Goal: Task Accomplishment & Management: Manage account settings

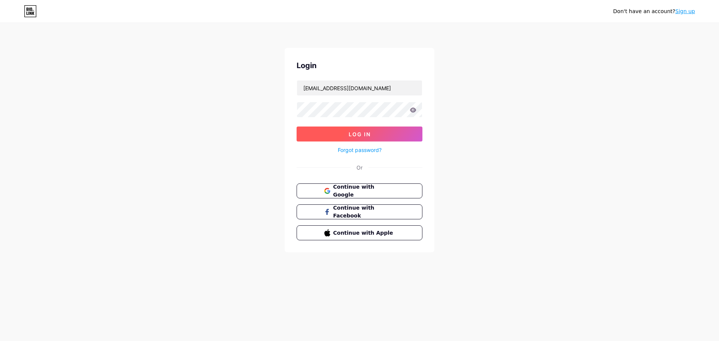
click at [344, 133] on button "Log In" at bounding box center [359, 134] width 126 height 15
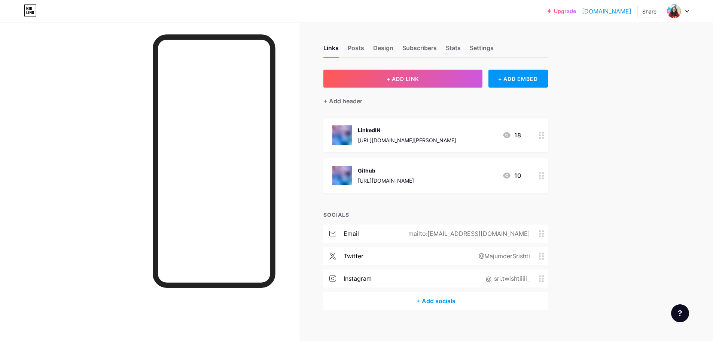
click at [392, 179] on div "[URL][DOMAIN_NAME]" at bounding box center [386, 181] width 56 height 8
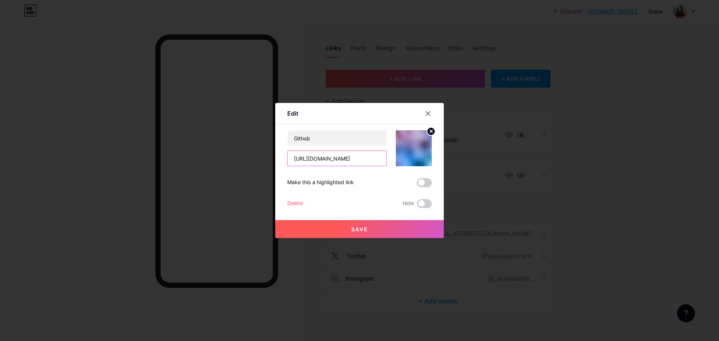
click at [359, 164] on input "[URL][DOMAIN_NAME]" at bounding box center [336, 158] width 99 height 15
click at [430, 113] on icon at bounding box center [428, 113] width 6 height 6
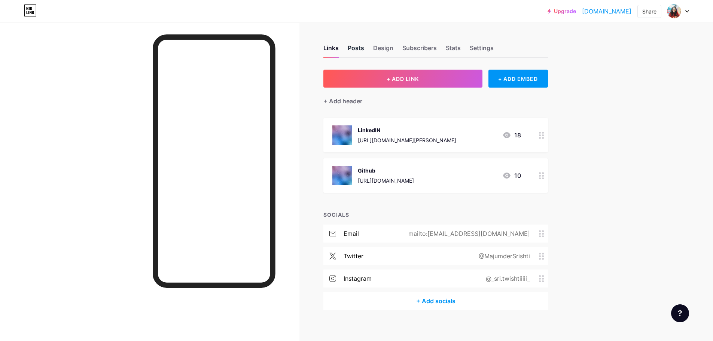
click at [359, 44] on div "Posts" at bounding box center [356, 49] width 16 height 13
click at [387, 47] on div "Design" at bounding box center [383, 49] width 20 height 13
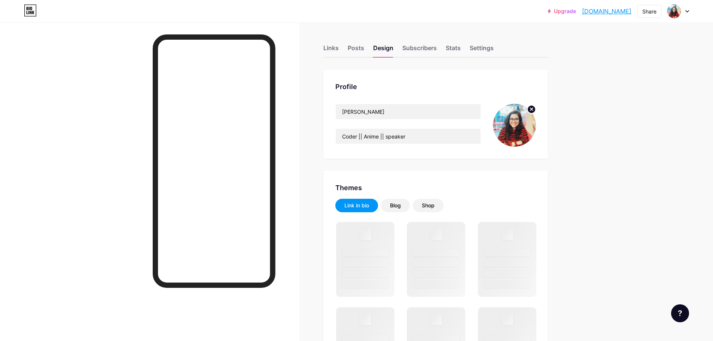
click at [520, 122] on img at bounding box center [514, 125] width 43 height 43
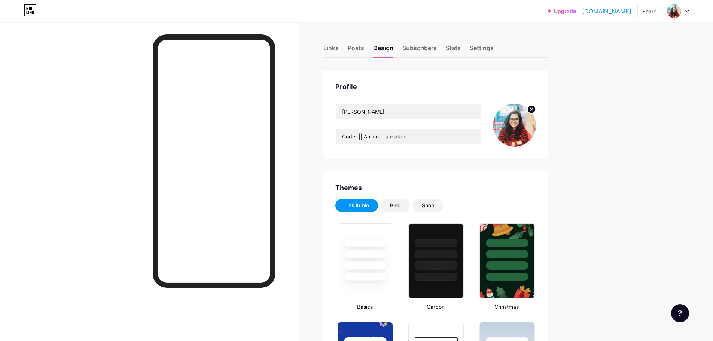
click at [520, 126] on img at bounding box center [514, 125] width 43 height 43
click at [514, 133] on img at bounding box center [514, 125] width 43 height 43
click at [533, 110] on icon at bounding box center [531, 109] width 3 height 3
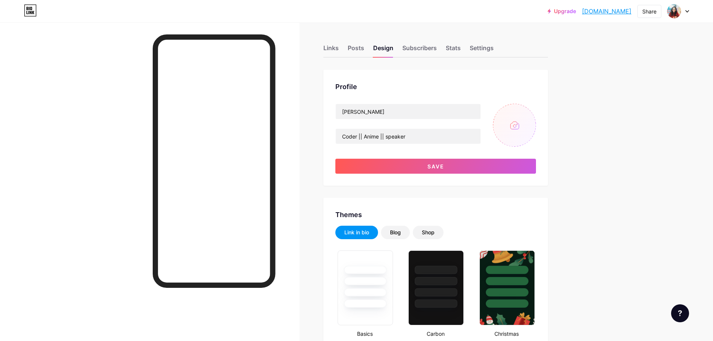
click at [520, 122] on input "file" at bounding box center [514, 125] width 43 height 43
type input "C:\fakepath\46-1U6A4263 - Copy.jpg"
click at [522, 127] on img at bounding box center [514, 125] width 43 height 43
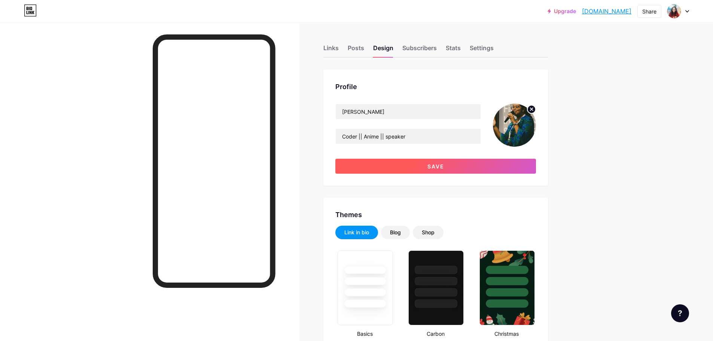
click at [442, 168] on span "Save" at bounding box center [435, 166] width 17 height 6
